Goal: Information Seeking & Learning: Learn about a topic

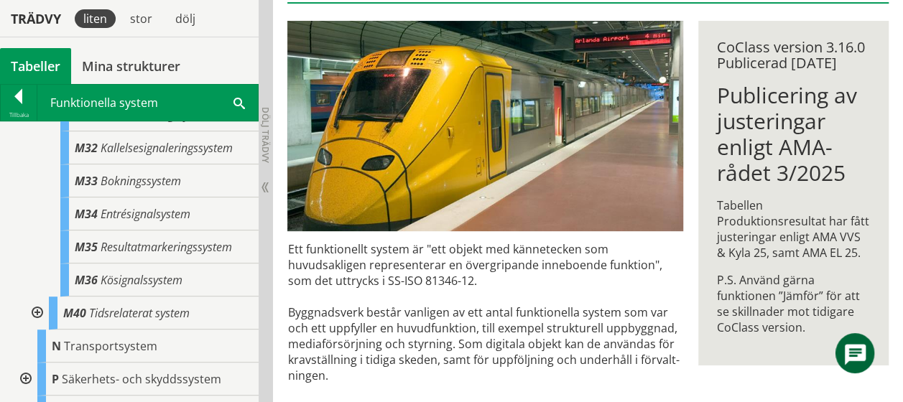
scroll to position [704, 0]
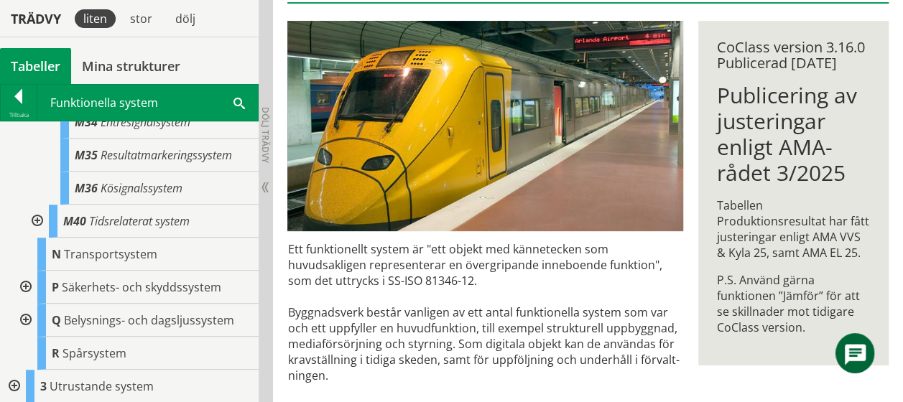
click at [14, 379] on div at bounding box center [13, 386] width 26 height 33
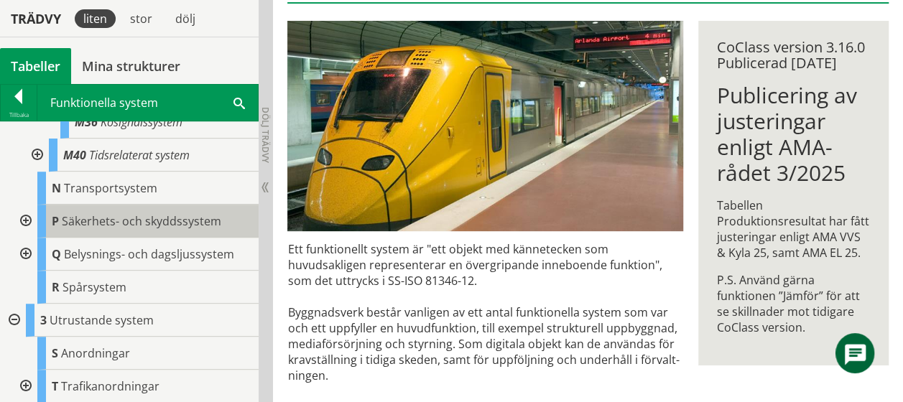
scroll to position [770, 0]
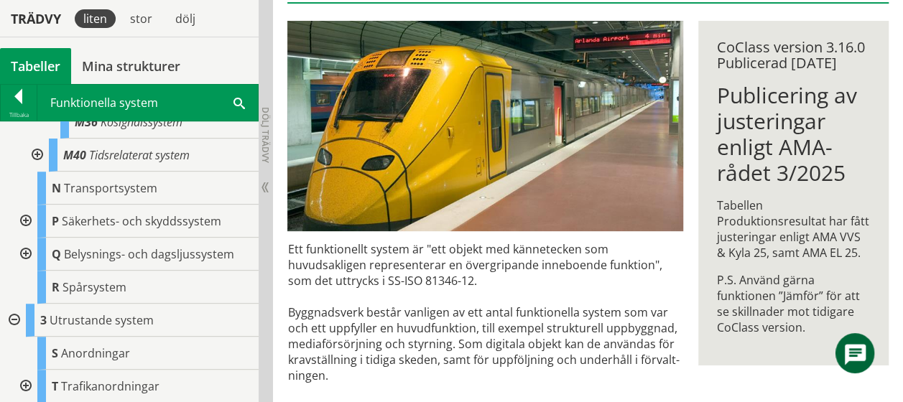
click at [24, 379] on div at bounding box center [24, 386] width 26 height 33
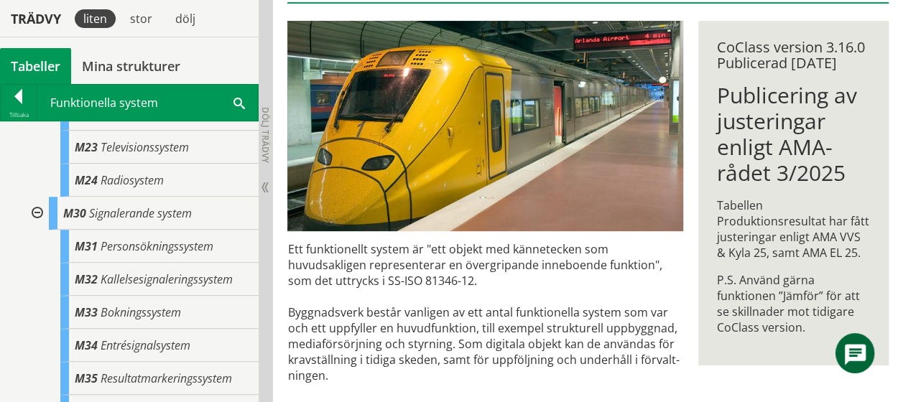
scroll to position [468, 0]
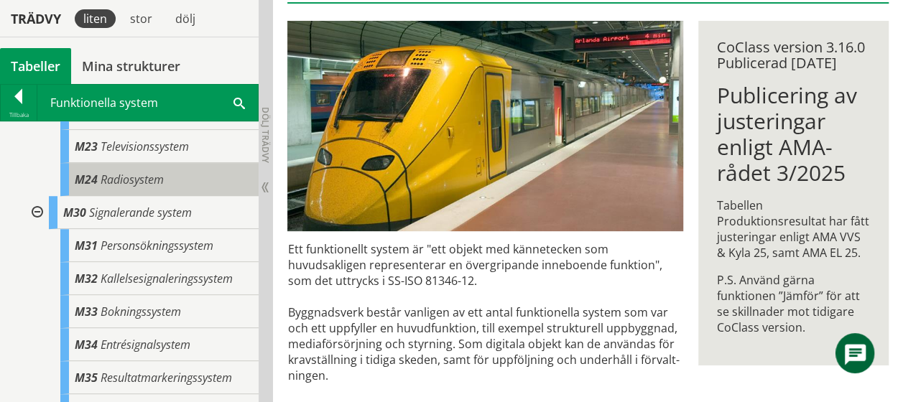
click at [89, 188] on span "M24" at bounding box center [86, 180] width 23 height 16
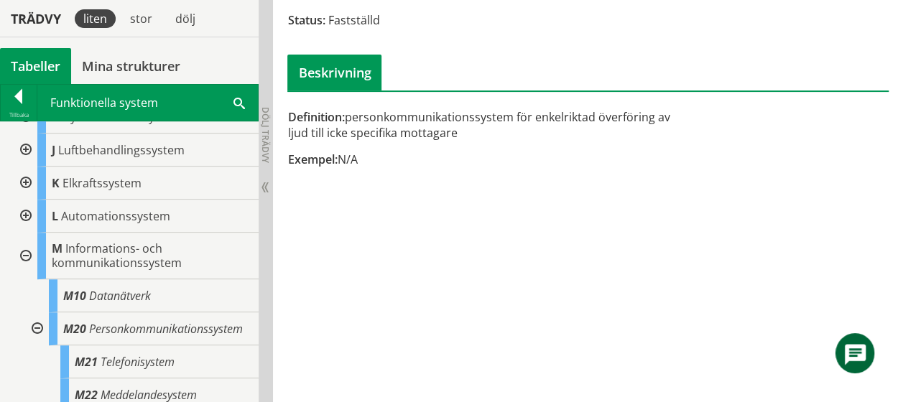
scroll to position [186, 0]
click at [151, 198] on div "K Elkraftssystem" at bounding box center [147, 183] width 221 height 33
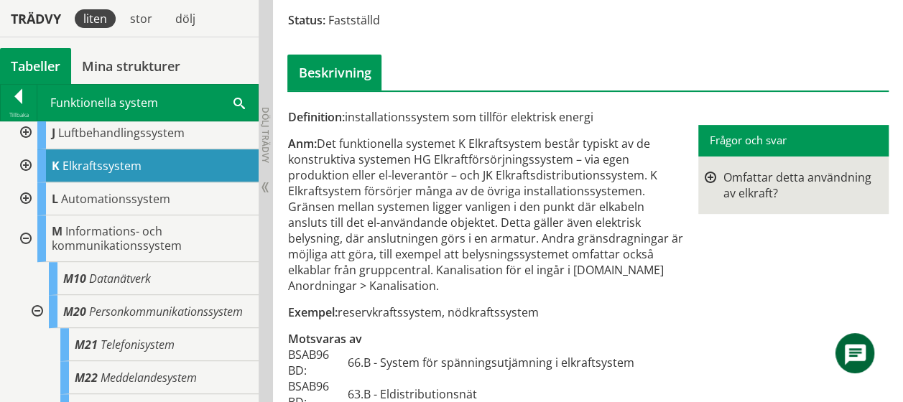
scroll to position [207, 0]
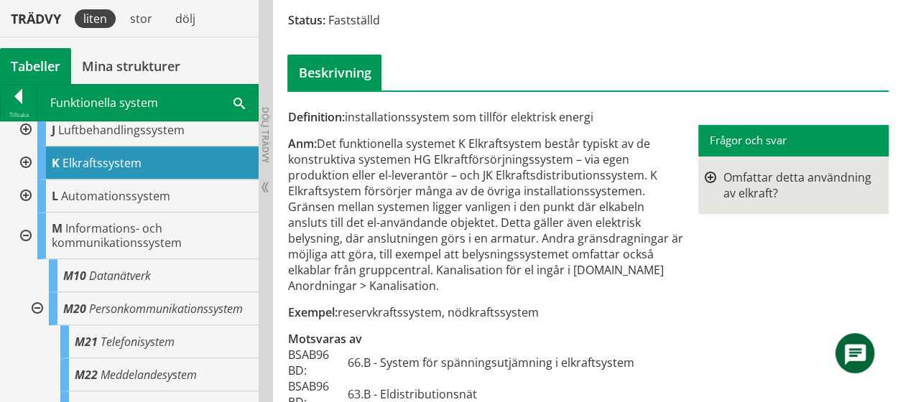
click at [27, 188] on div at bounding box center [24, 196] width 26 height 33
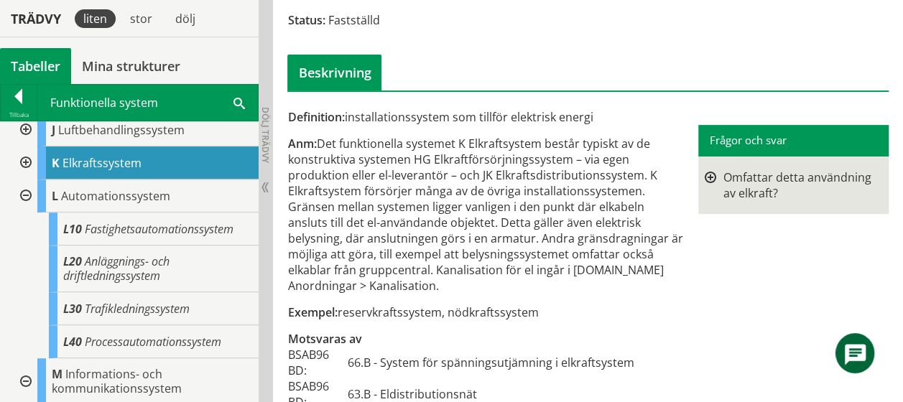
click at [23, 191] on div at bounding box center [24, 196] width 26 height 33
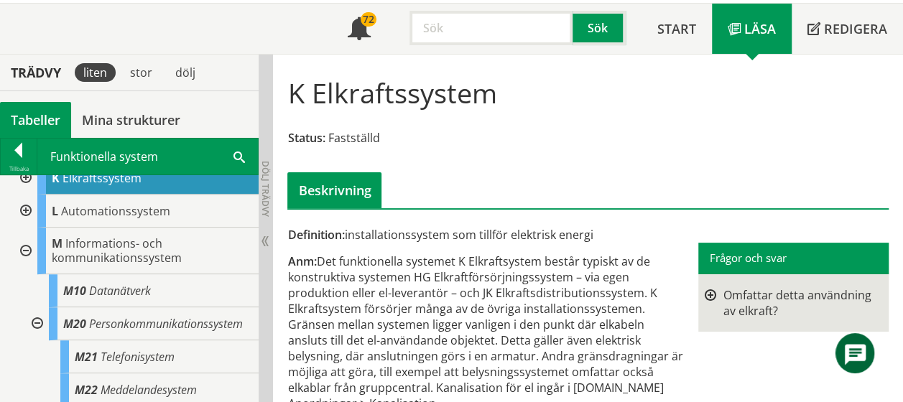
scroll to position [244, 0]
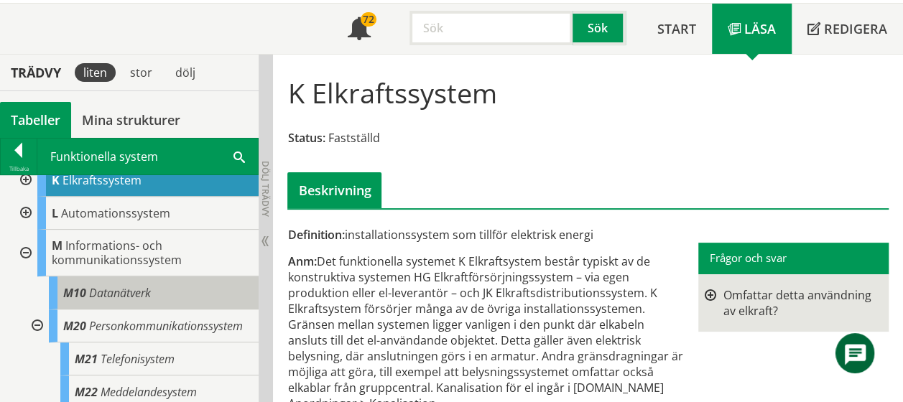
click at [101, 285] on span "Datanätverk" at bounding box center [120, 293] width 62 height 16
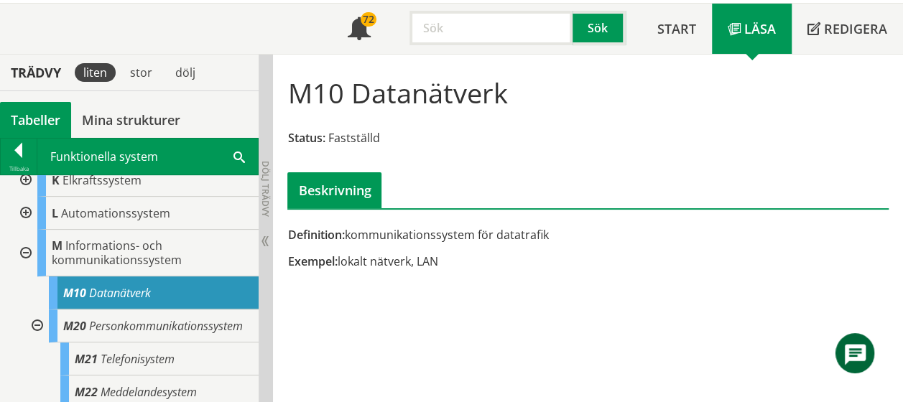
click at [107, 295] on span "Datanätverk" at bounding box center [120, 293] width 62 height 16
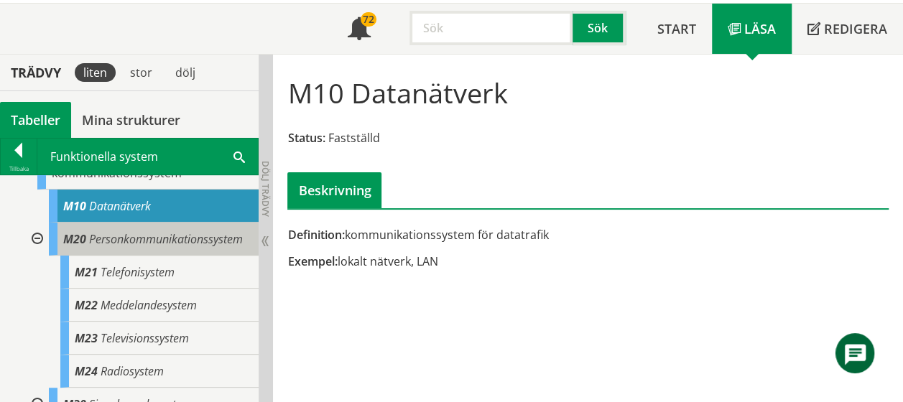
scroll to position [330, 0]
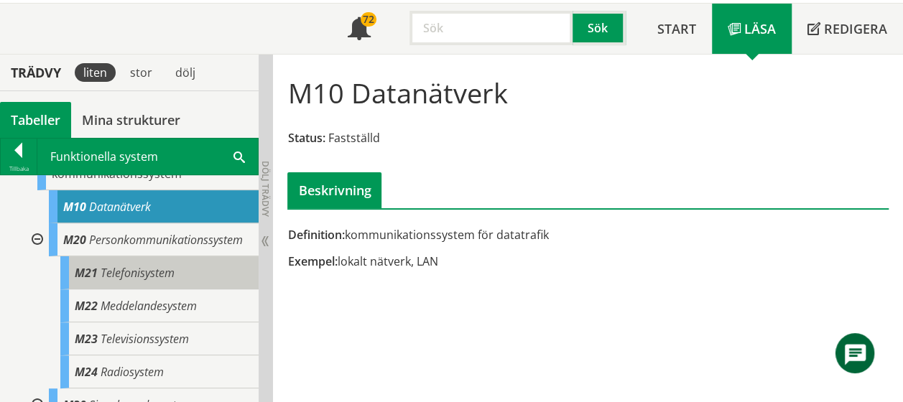
click at [116, 281] on span "Telefonisystem" at bounding box center [138, 273] width 74 height 16
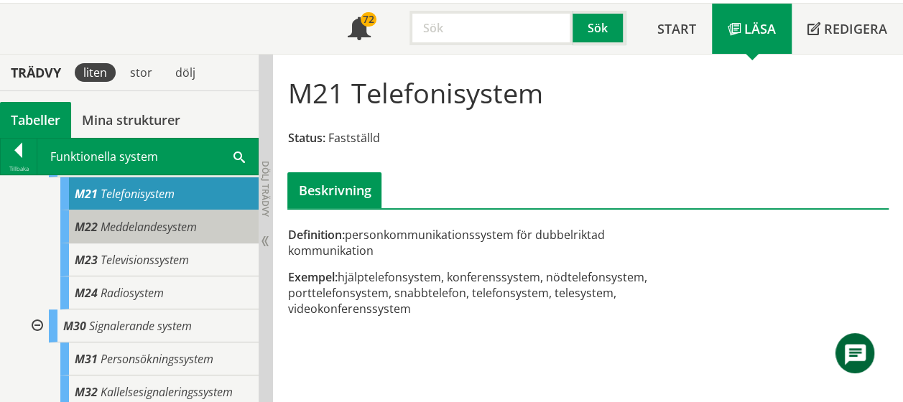
scroll to position [409, 0]
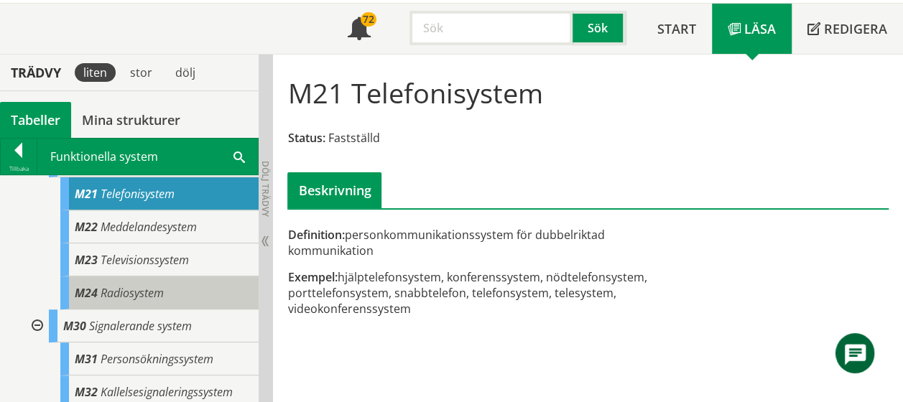
click at [152, 301] on span "Radiosystem" at bounding box center [132, 293] width 63 height 16
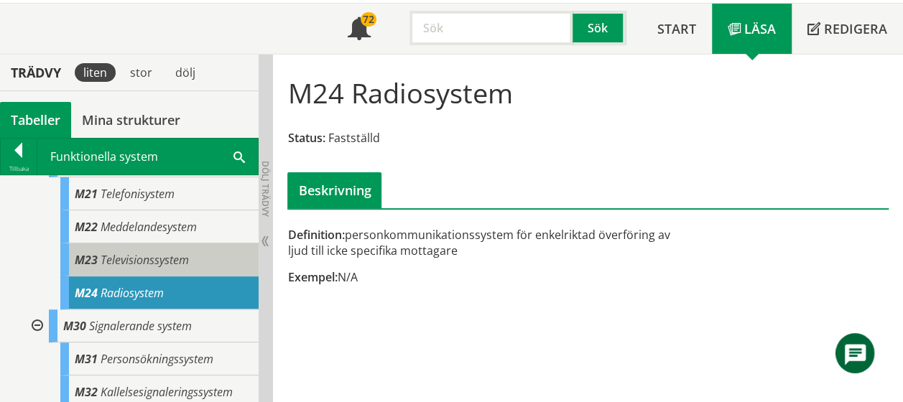
click at [145, 268] on span "Televisionssystem" at bounding box center [145, 260] width 88 height 16
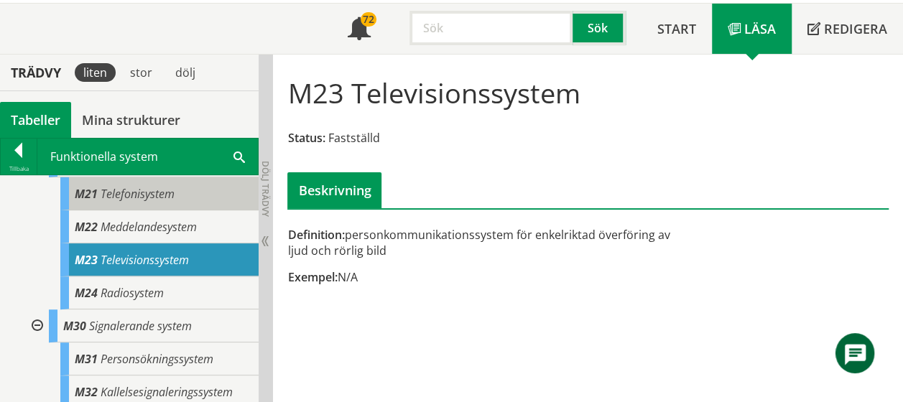
click at [149, 202] on span "Telefonisystem" at bounding box center [138, 194] width 74 height 16
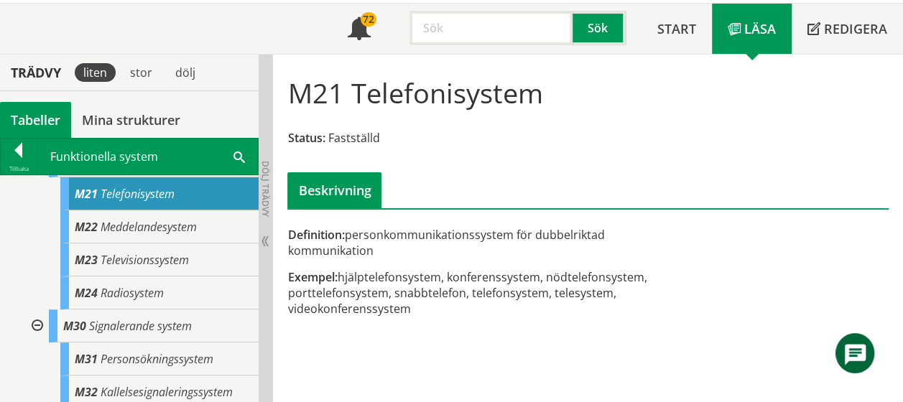
scroll to position [383, 0]
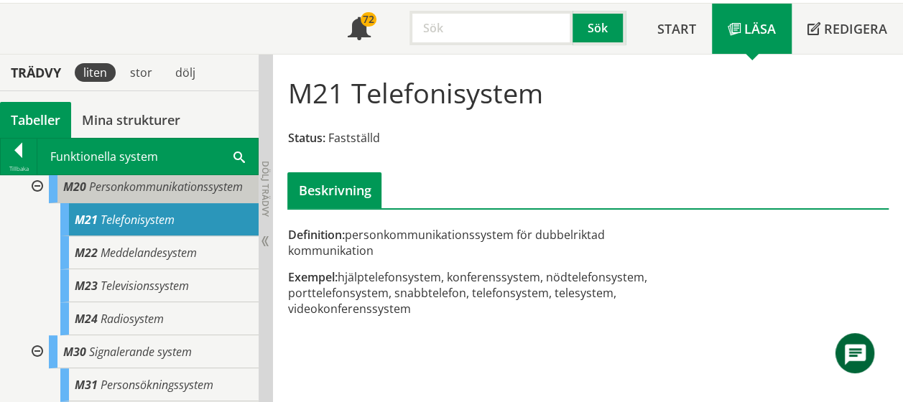
click at [152, 193] on span "Personkommunikationssystem" at bounding box center [166, 187] width 154 height 16
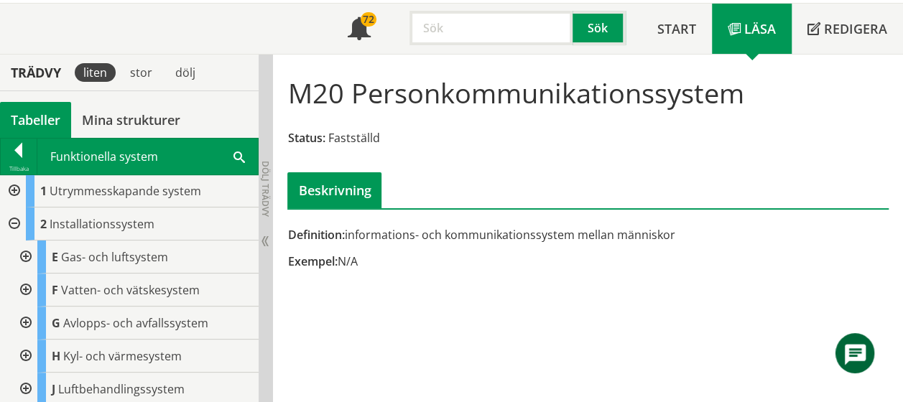
scroll to position [2, 0]
click at [238, 154] on span at bounding box center [239, 156] width 11 height 15
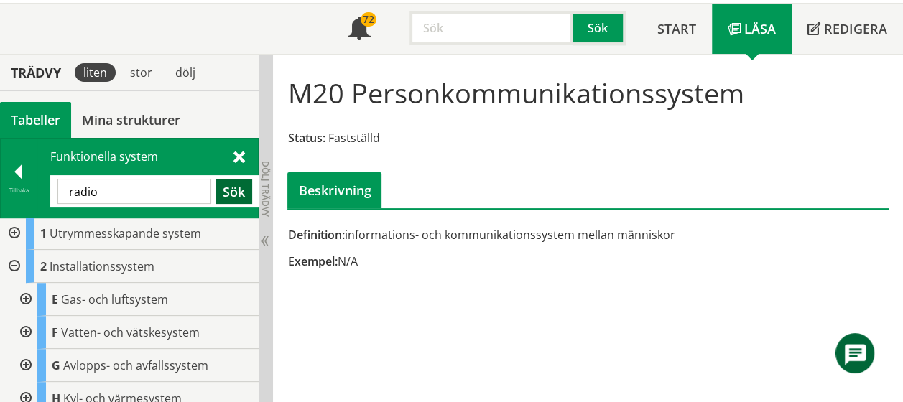
click at [235, 185] on button "Sök" at bounding box center [234, 191] width 37 height 25
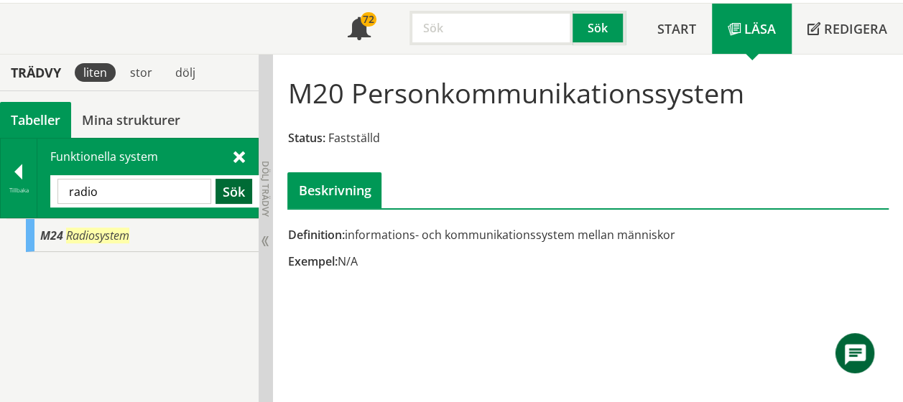
scroll to position [0, 0]
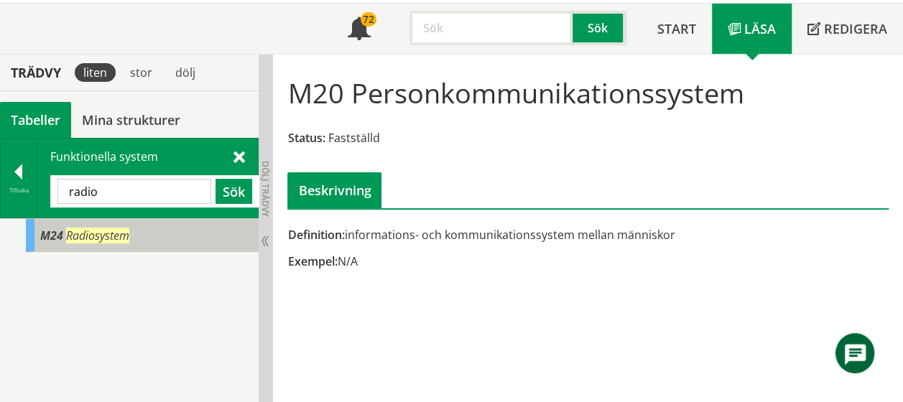
click at [115, 234] on span "Radiosystem" at bounding box center [97, 236] width 63 height 16
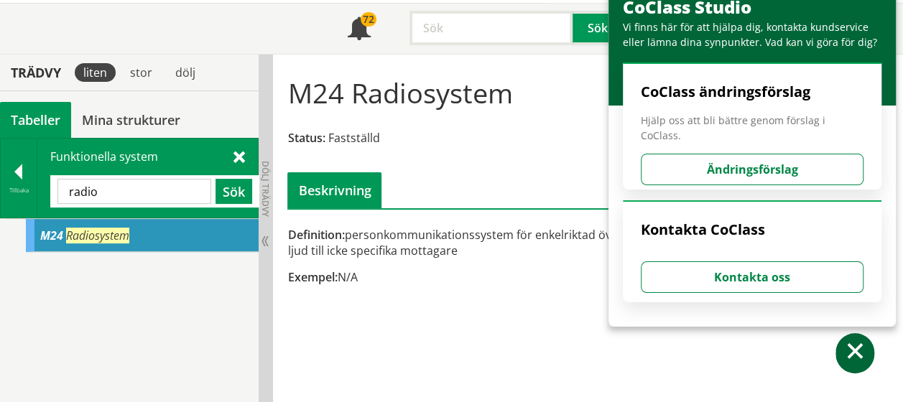
click at [115, 233] on span "Radiosystem" at bounding box center [97, 236] width 63 height 16
click at [132, 193] on input "radio" at bounding box center [134, 191] width 154 height 25
type input "r"
click at [236, 191] on button "Sök" at bounding box center [234, 191] width 37 height 25
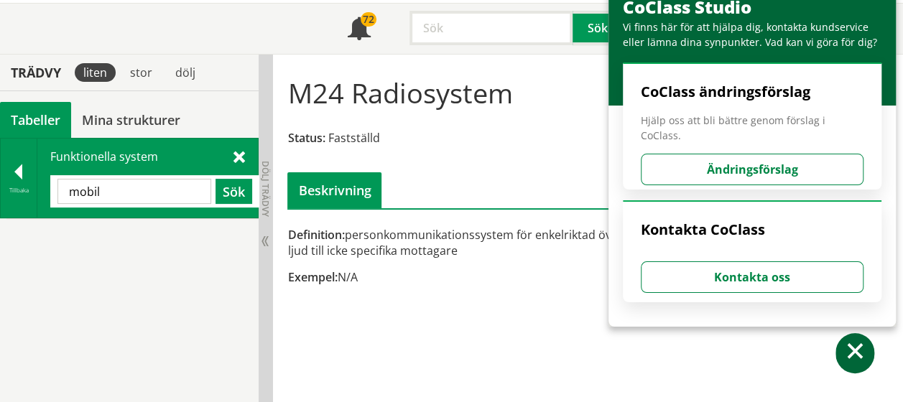
click at [134, 190] on input "mobil" at bounding box center [134, 191] width 154 height 25
type input "mobilsystem"
click at [234, 191] on button "Sök" at bounding box center [234, 191] width 37 height 25
click at [239, 152] on span at bounding box center [239, 156] width 11 height 15
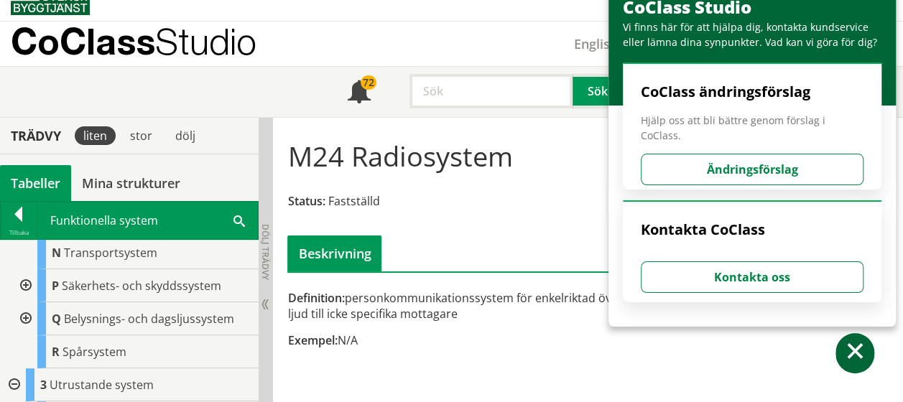
scroll to position [810, 0]
click at [17, 214] on div at bounding box center [19, 217] width 36 height 20
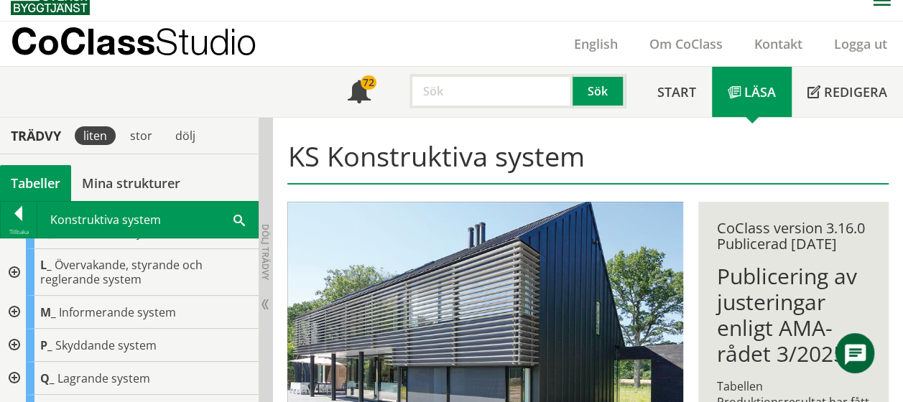
scroll to position [220, 0]
click at [13, 308] on div at bounding box center [13, 313] width 26 height 33
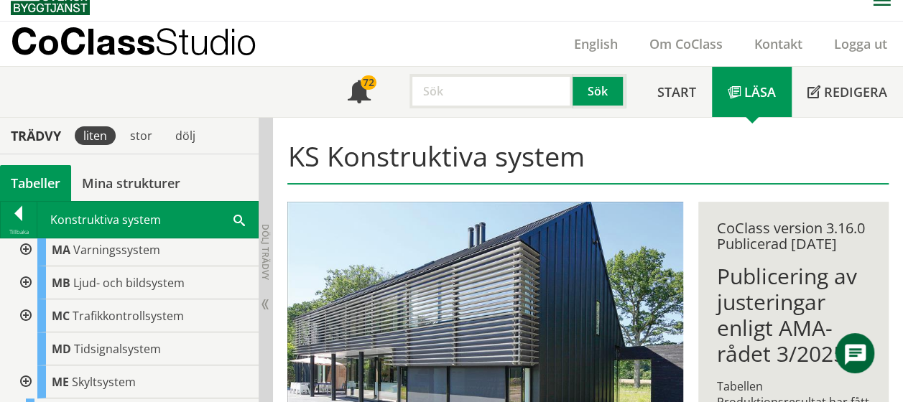
scroll to position [315, 0]
click at [27, 280] on div at bounding box center [24, 285] width 26 height 33
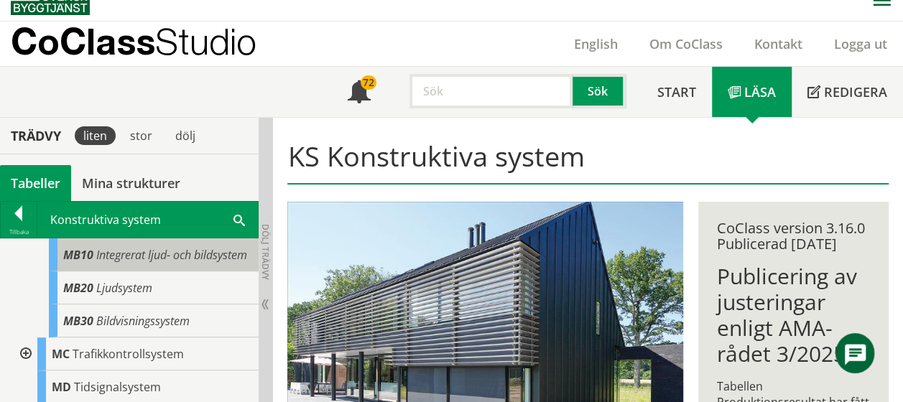
scroll to position [376, 0]
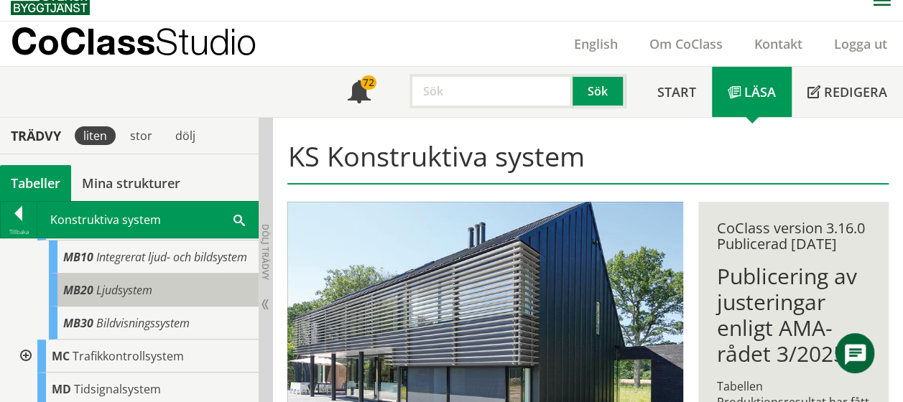
click at [103, 298] on span "Ljudsystem" at bounding box center [124, 290] width 56 height 16
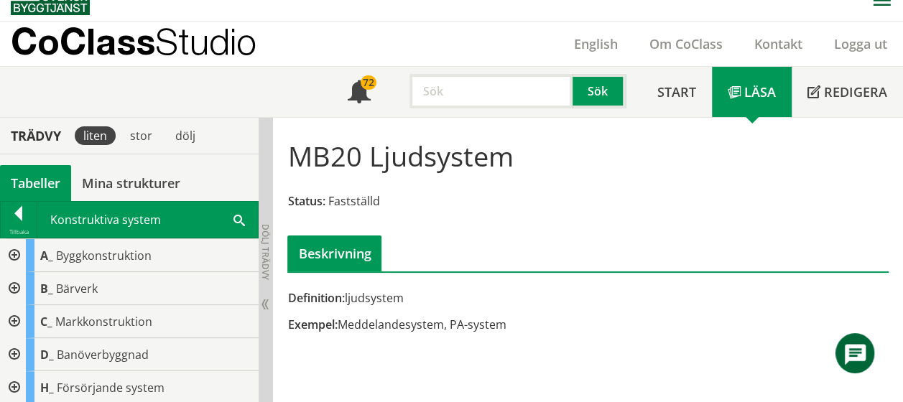
click at [239, 220] on span at bounding box center [239, 219] width 11 height 15
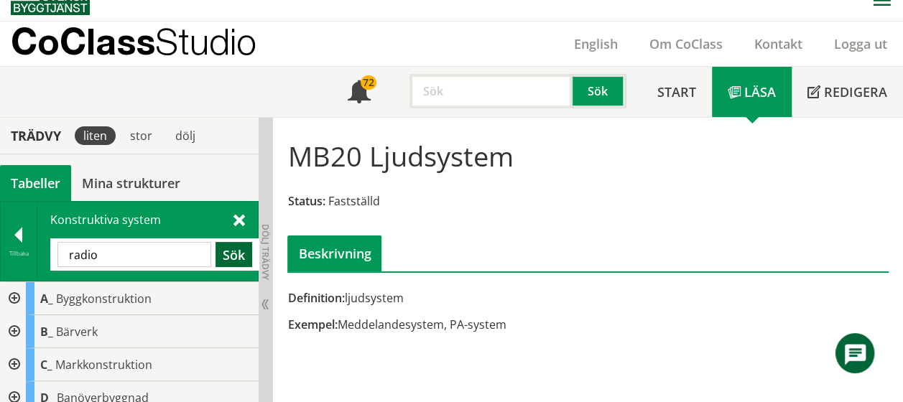
type input "radio"
click at [239, 257] on button "Sök" at bounding box center [234, 254] width 37 height 25
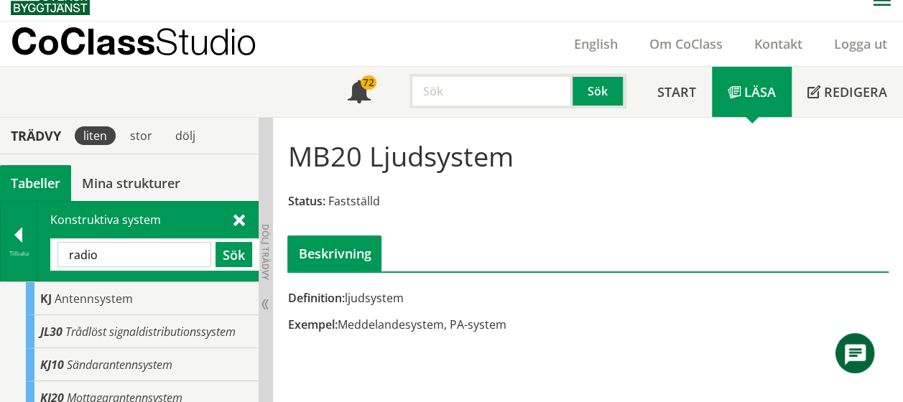
click at [239, 220] on span at bounding box center [239, 219] width 11 height 15
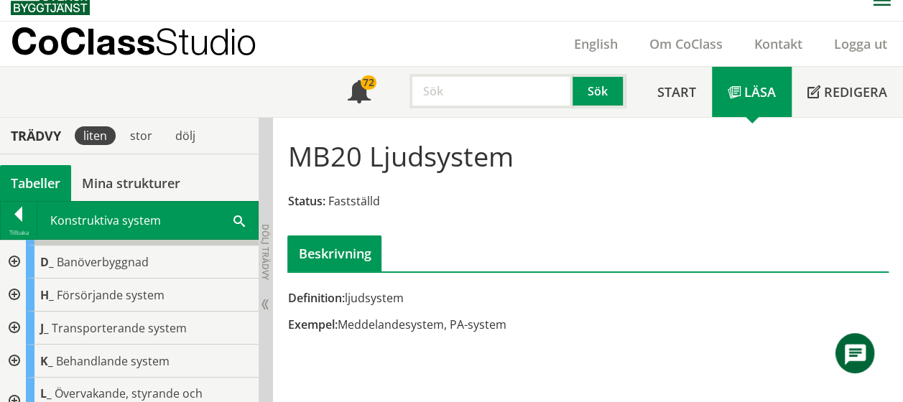
scroll to position [93, 0]
click at [22, 213] on div at bounding box center [19, 217] width 36 height 20
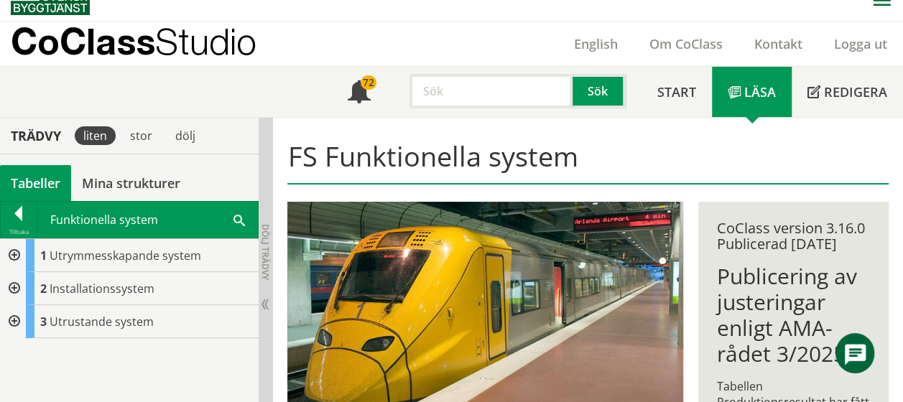
click at [20, 285] on div at bounding box center [13, 288] width 26 height 33
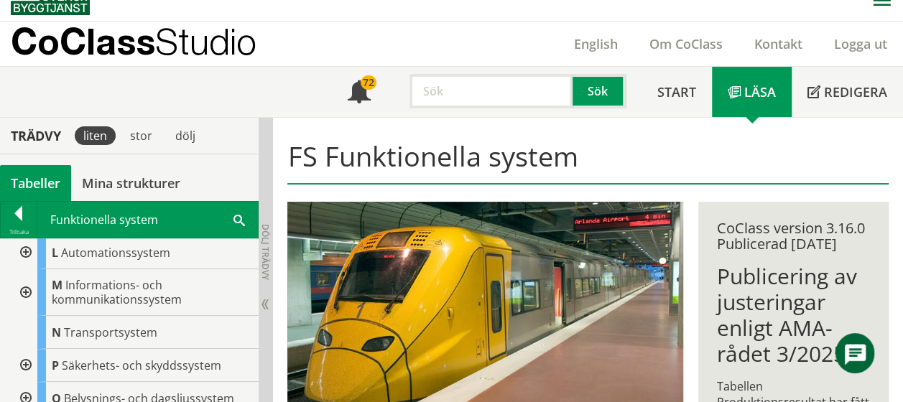
scroll to position [264, 0]
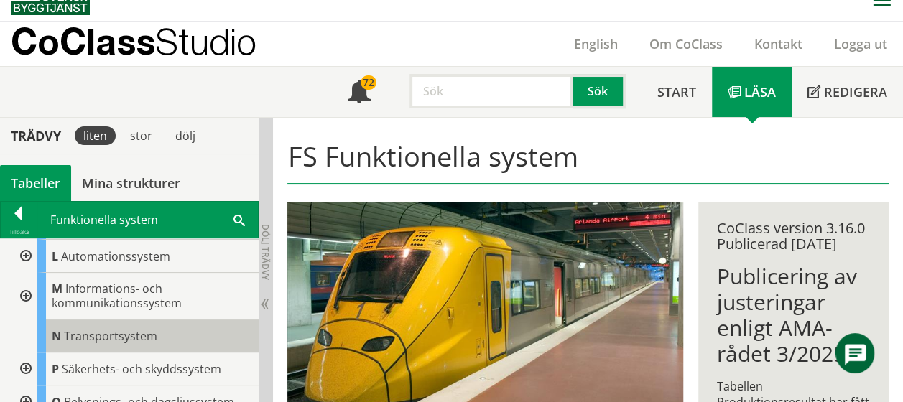
click at [107, 331] on span "Transportsystem" at bounding box center [110, 336] width 93 height 16
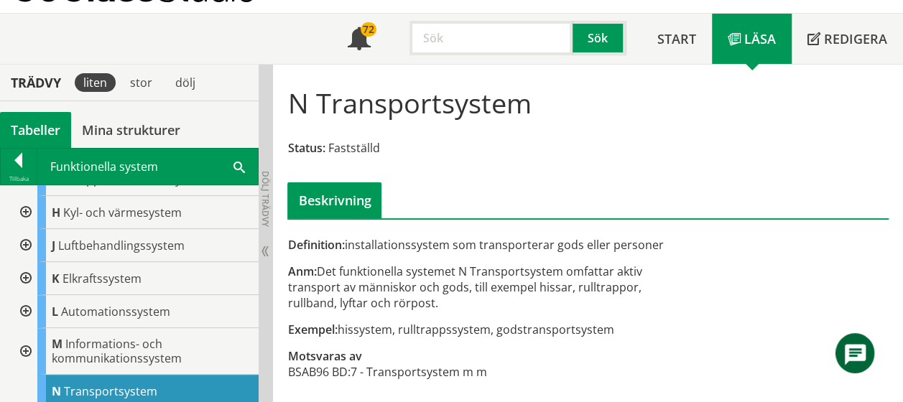
scroll to position [154, 0]
click at [27, 209] on div at bounding box center [24, 214] width 26 height 33
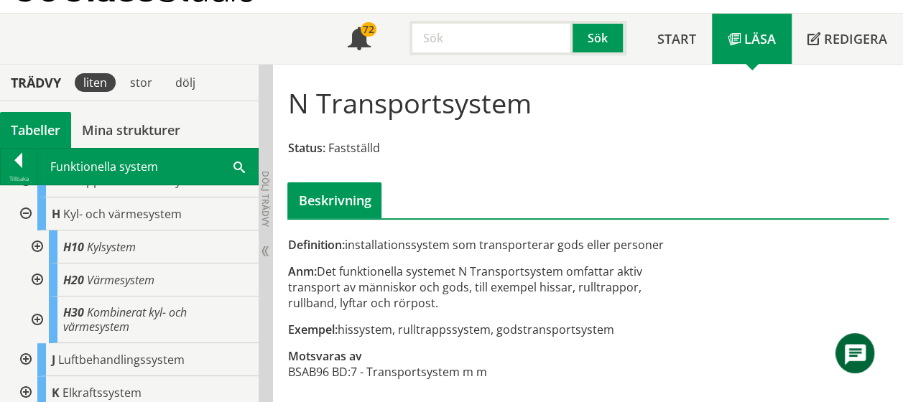
click at [37, 238] on div at bounding box center [36, 247] width 26 height 33
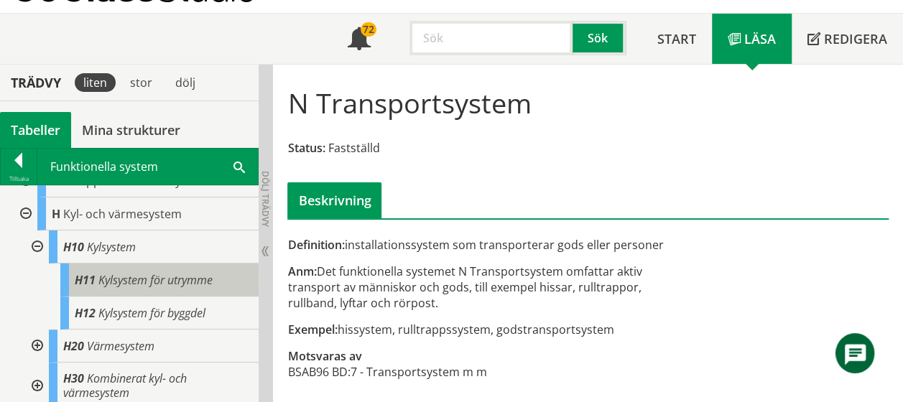
click at [137, 282] on span "Kylsystem för utrymme" at bounding box center [155, 280] width 114 height 16
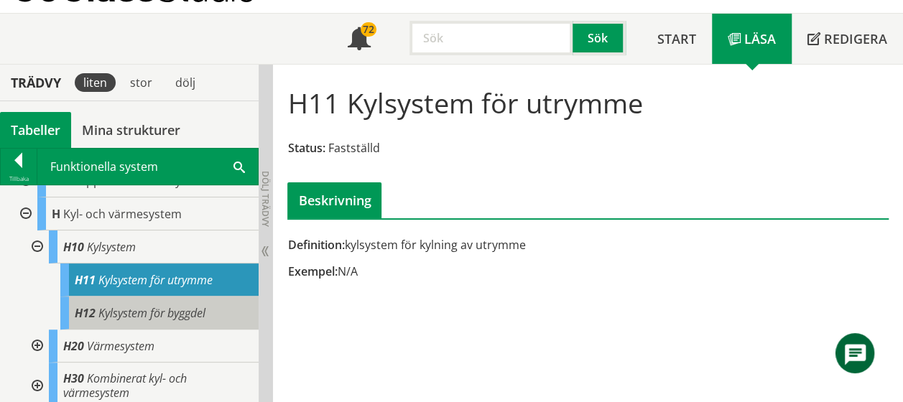
click at [135, 308] on span "Kylsystem för byggdel" at bounding box center [151, 313] width 107 height 16
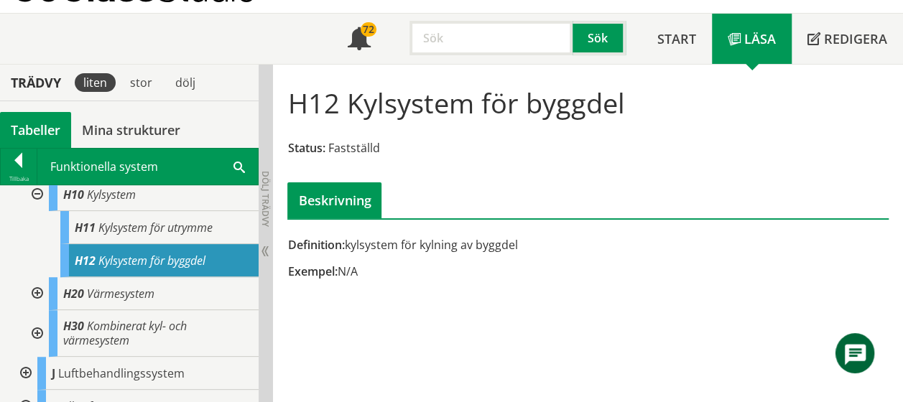
scroll to position [208, 0]
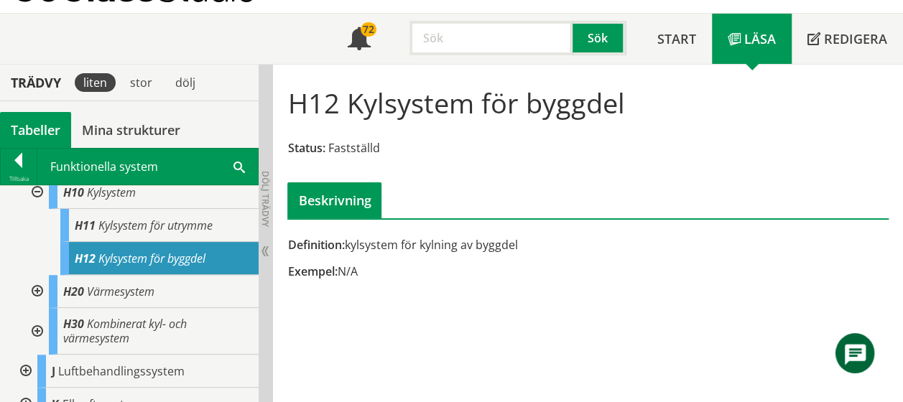
click at [41, 286] on div at bounding box center [36, 291] width 26 height 33
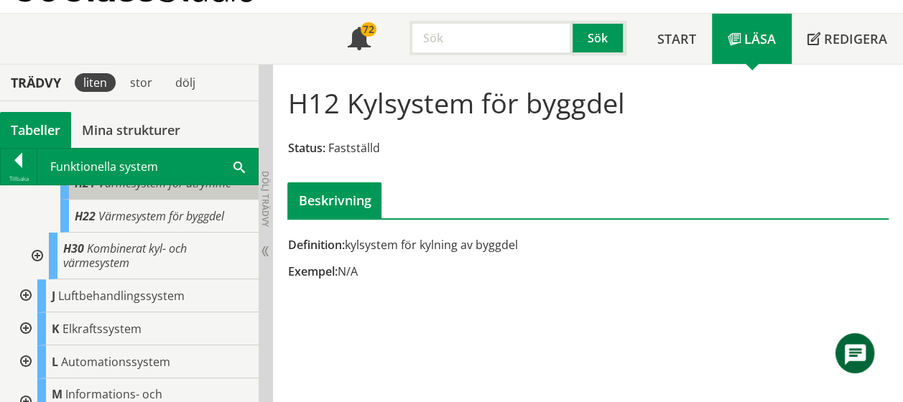
scroll to position [351, 0]
click at [27, 290] on div at bounding box center [24, 295] width 26 height 33
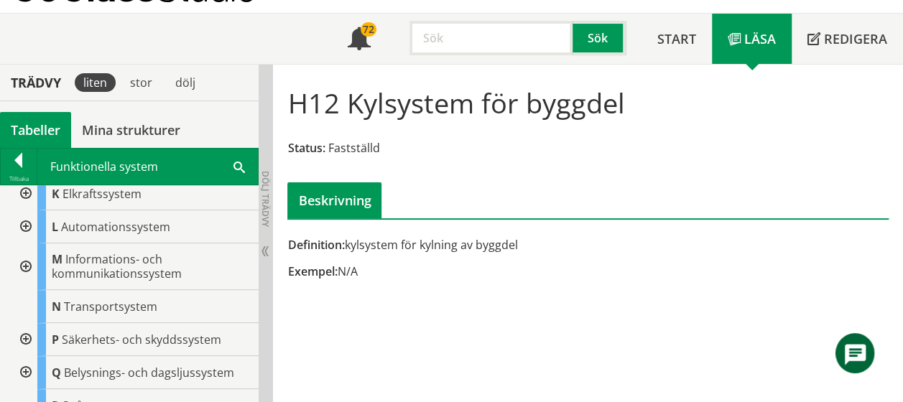
scroll to position [619, 0]
click at [27, 329] on div at bounding box center [24, 337] width 26 height 33
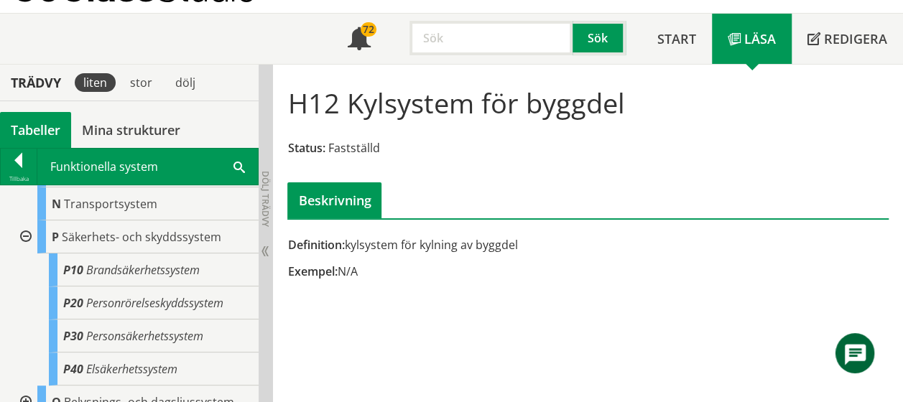
scroll to position [721, 0]
click at [21, 158] on div at bounding box center [19, 163] width 36 height 20
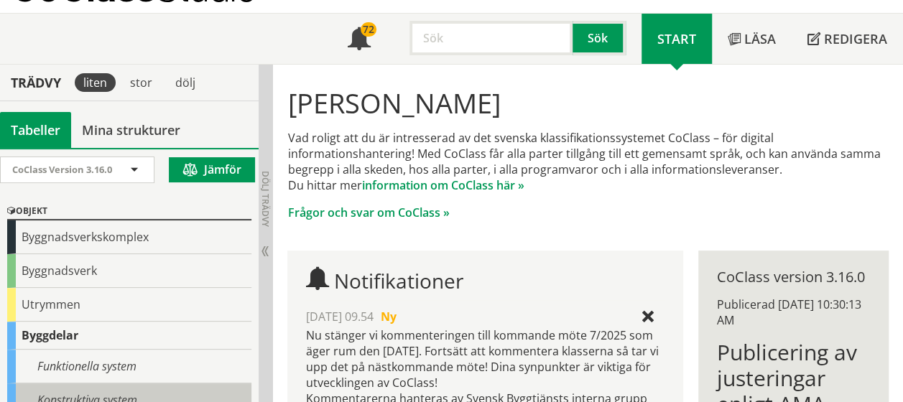
click at [40, 384] on div "Konstruktiva system" at bounding box center [129, 401] width 244 height 34
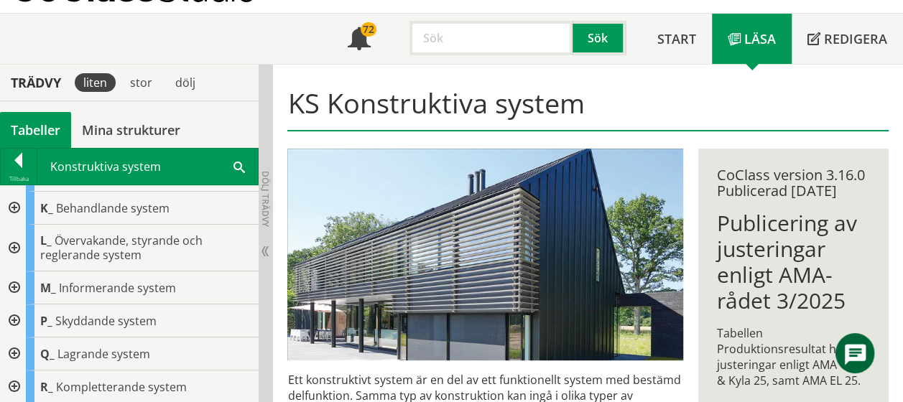
scroll to position [193, 0]
click at [15, 313] on div at bounding box center [13, 321] width 26 height 33
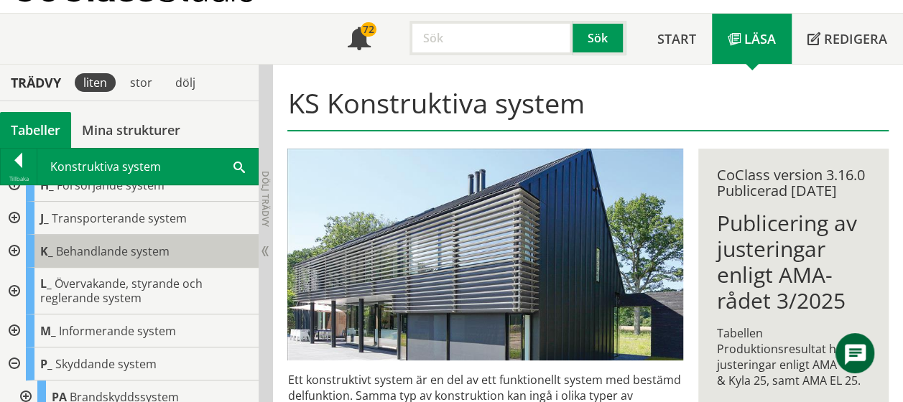
scroll to position [194, 0]
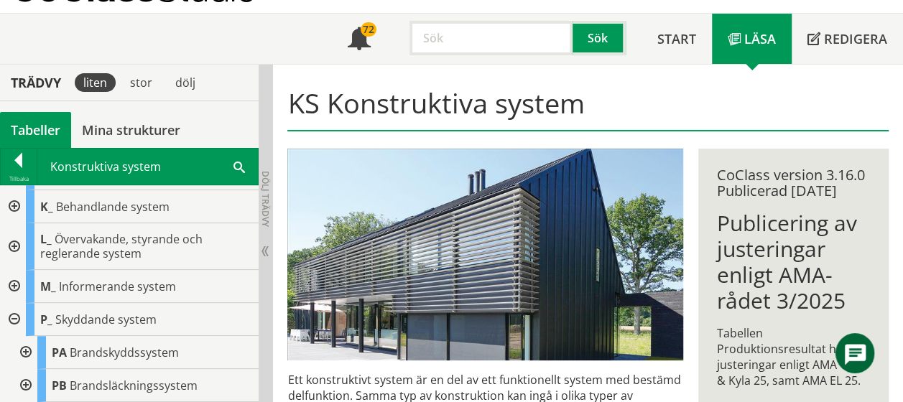
click at [19, 280] on div at bounding box center [13, 286] width 26 height 33
click at [14, 282] on div at bounding box center [13, 286] width 26 height 33
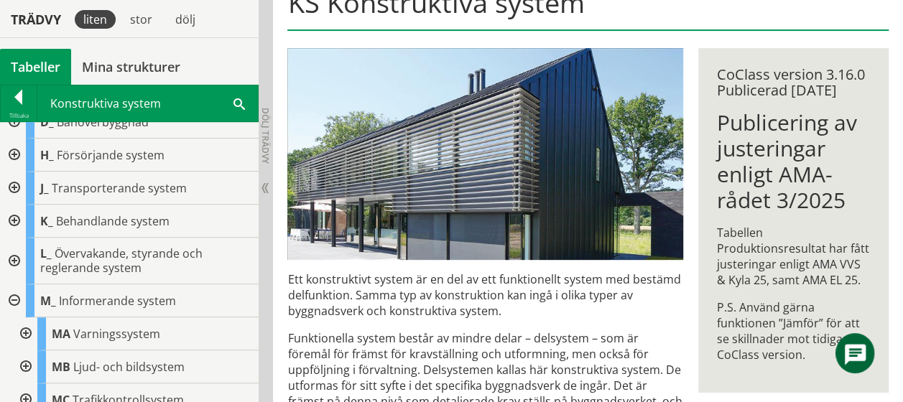
scroll to position [172, 0]
